Goal: Navigation & Orientation: Find specific page/section

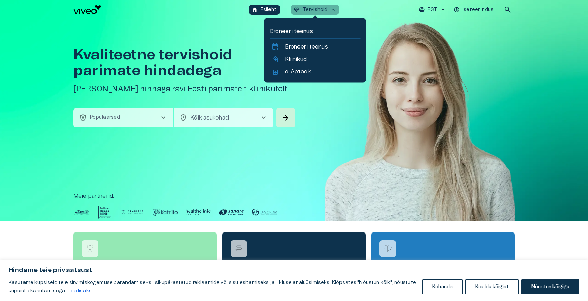
click at [312, 13] on button "ecg_heart Tervishoid keyboard_arrow_up" at bounding box center [315, 10] width 49 height 10
click at [312, 9] on p "Tervishoid" at bounding box center [315, 9] width 25 height 7
click at [300, 58] on p "Kliinikud" at bounding box center [296, 59] width 22 height 8
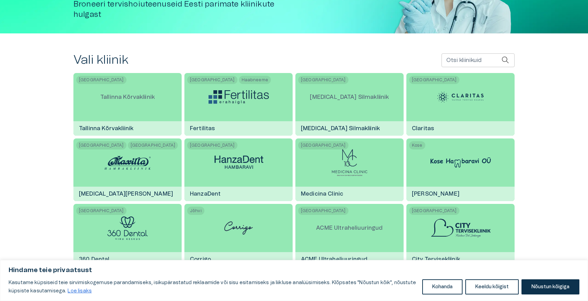
scroll to position [130, 0]
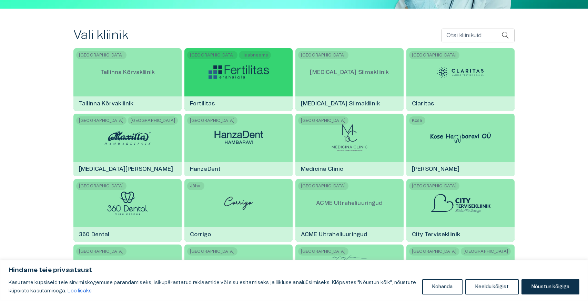
click at [234, 80] on div at bounding box center [239, 72] width 60 height 48
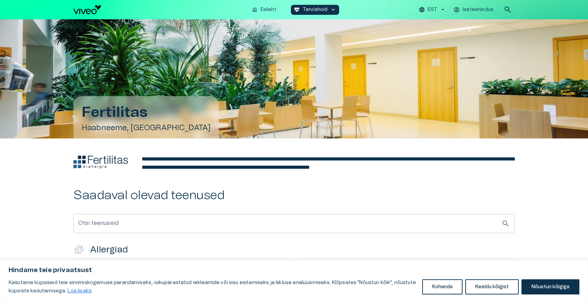
click at [92, 15] on div "home Esileht [MEDICAL_DATA]_heart Tervishoid keyboard_arrow_down EST Iseteenind…" at bounding box center [293, 10] width 441 height 14
click at [90, 12] on img "Navigate to homepage" at bounding box center [87, 9] width 28 height 9
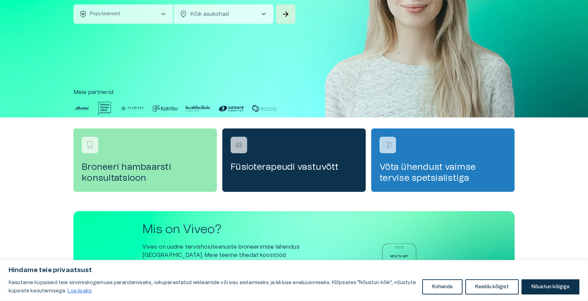
scroll to position [208, 0]
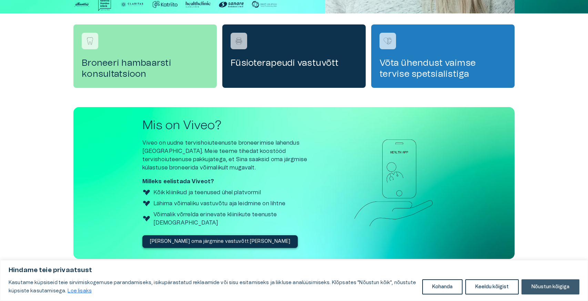
click at [548, 290] on button "Nõustun kõigiga" at bounding box center [551, 287] width 58 height 15
